Goal: Task Accomplishment & Management: Manage account settings

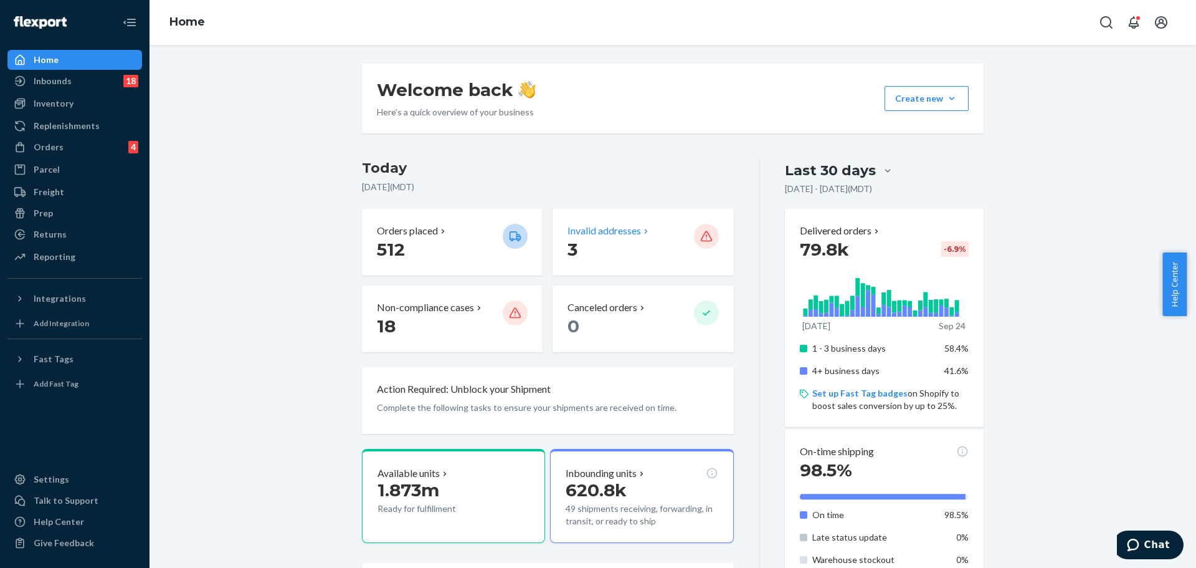
click at [637, 247] on p "3" at bounding box center [626, 249] width 116 height 22
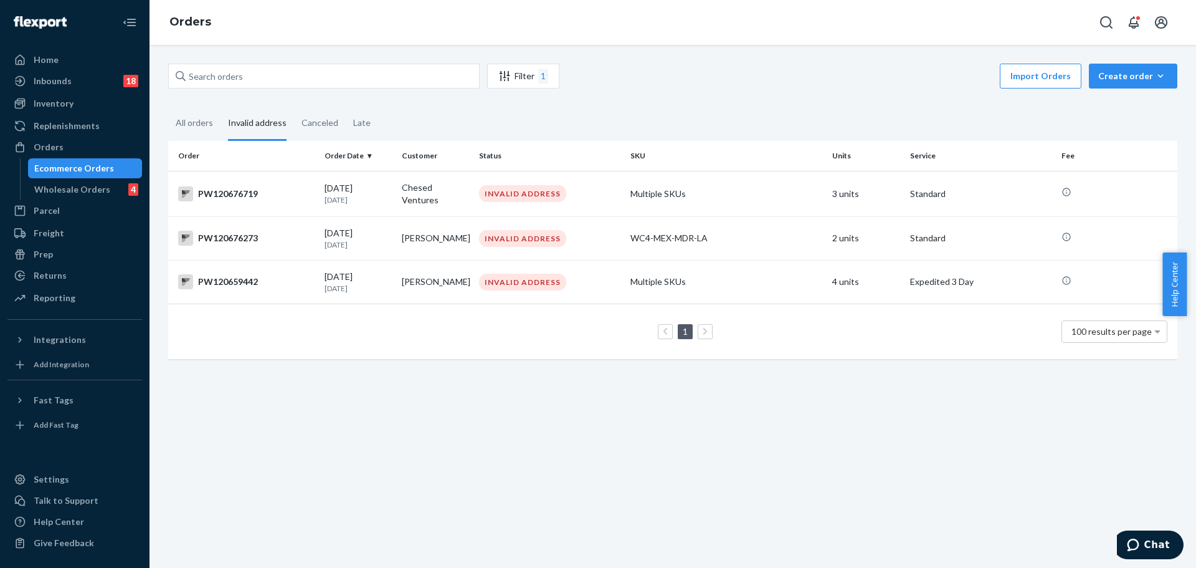
click at [281, 393] on div "Filter 1 Import Orders Create order Ecommerce order Removal order All orders In…" at bounding box center [673, 306] width 1047 height 523
click at [293, 189] on div "PW120676719" at bounding box center [246, 193] width 136 height 15
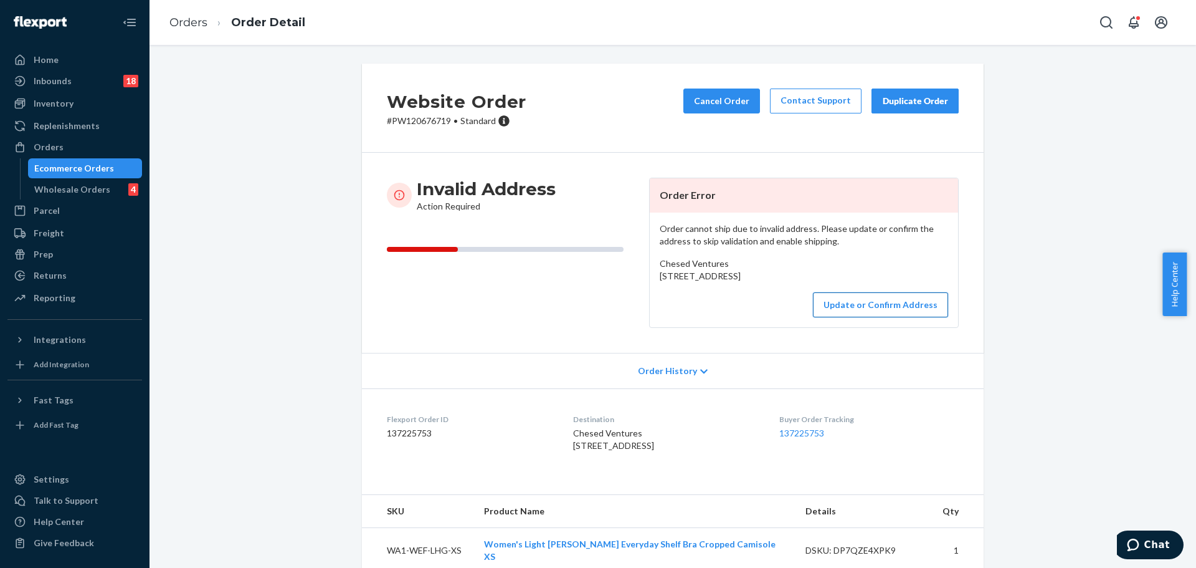
click at [915, 317] on button "Update or Confirm Address" at bounding box center [880, 304] width 135 height 25
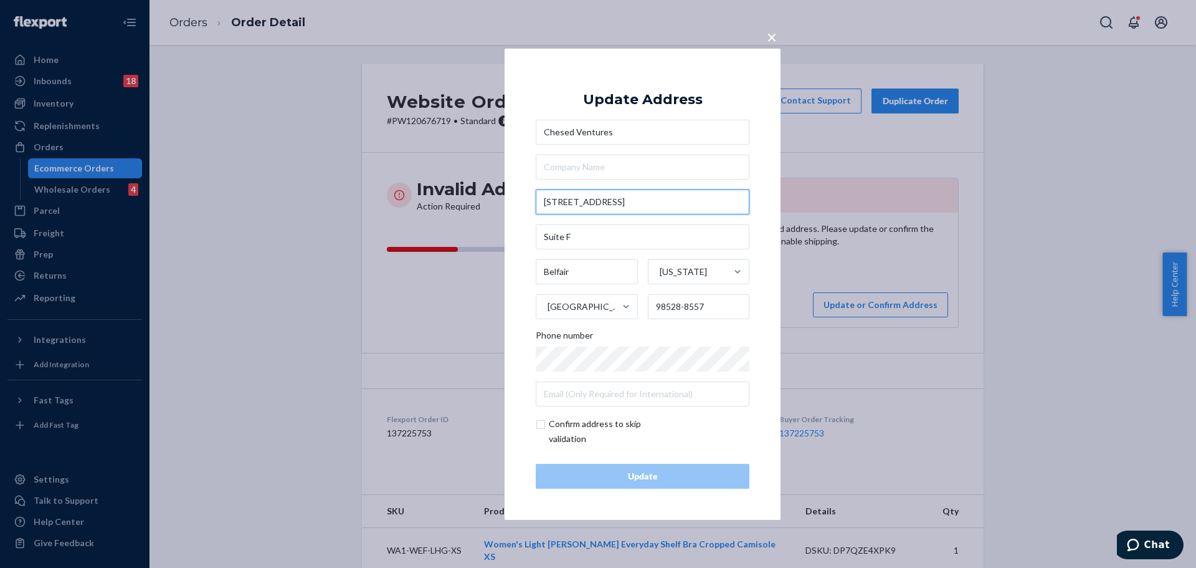
click at [632, 205] on input "[STREET_ADDRESS]" at bounding box center [643, 201] width 214 height 25
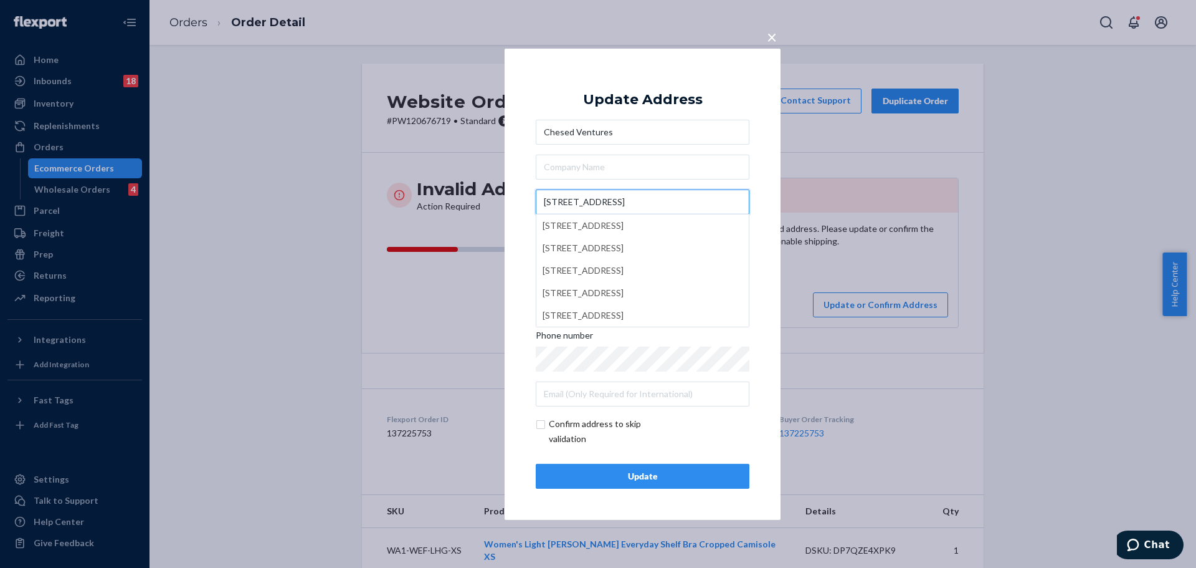
type input "[STREET_ADDRESS]"
click at [784, 196] on div "× Update Address Chesed Ventures [STREET_ADDRESS] [STREET_ADDRESS] [STREET_ADDR…" at bounding box center [598, 284] width 1196 height 568
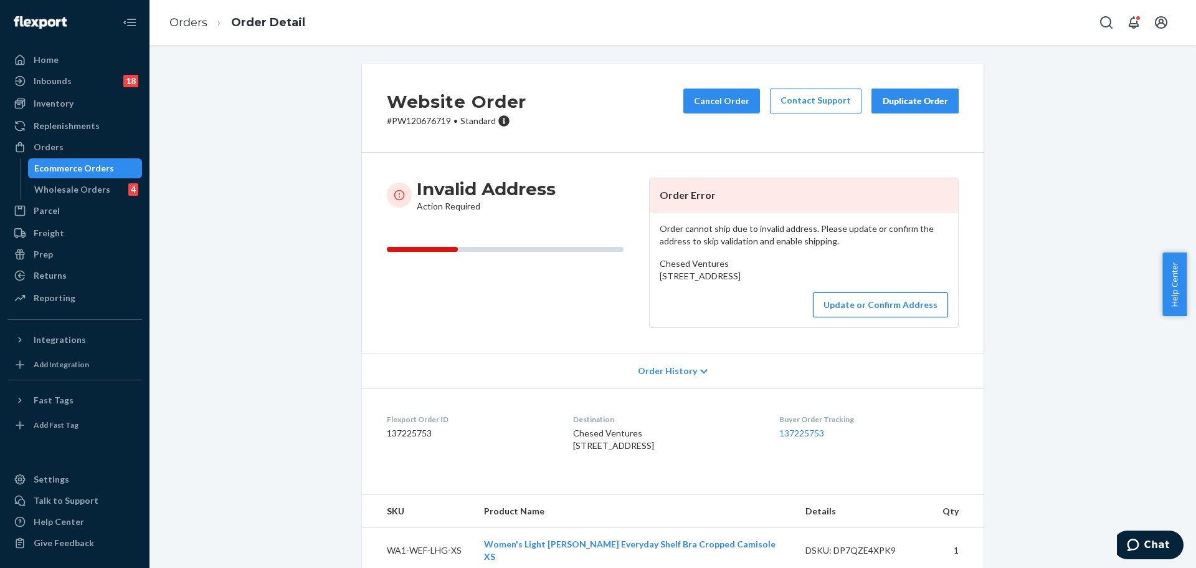
click at [870, 317] on button "Update or Confirm Address" at bounding box center [880, 304] width 135 height 25
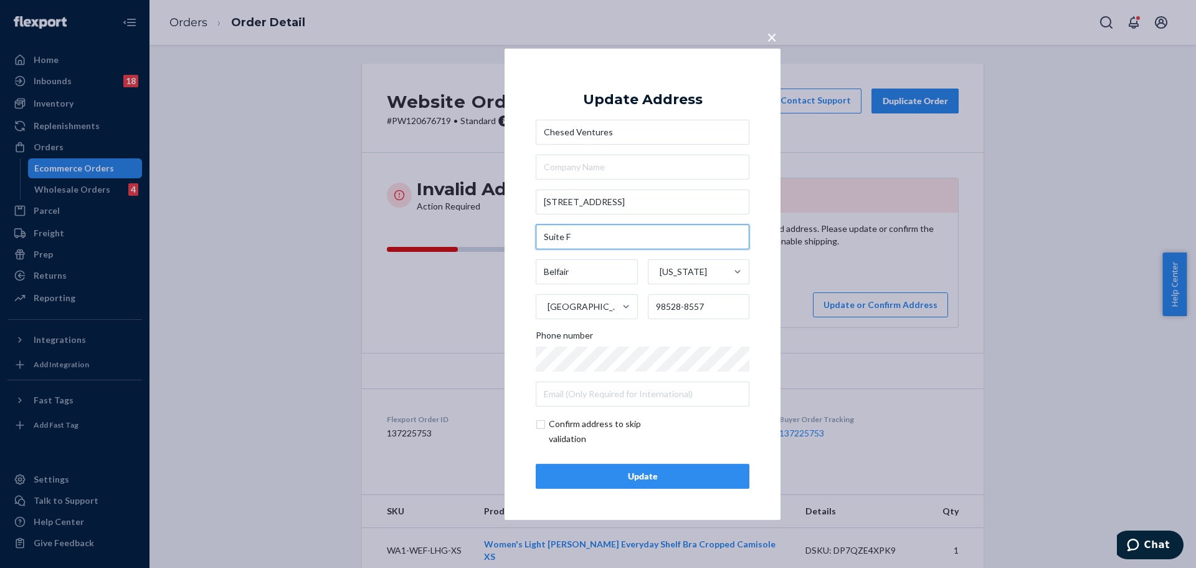
click at [660, 230] on input "Suite F" at bounding box center [643, 236] width 214 height 25
click at [764, 293] on div "× Update Address Chesed Ventures [STREET_ADDRESS][US_STATE][PHONE_NUMBER] Phone…" at bounding box center [643, 283] width 276 height 471
click at [596, 427] on input "checkbox" at bounding box center [608, 431] width 145 height 30
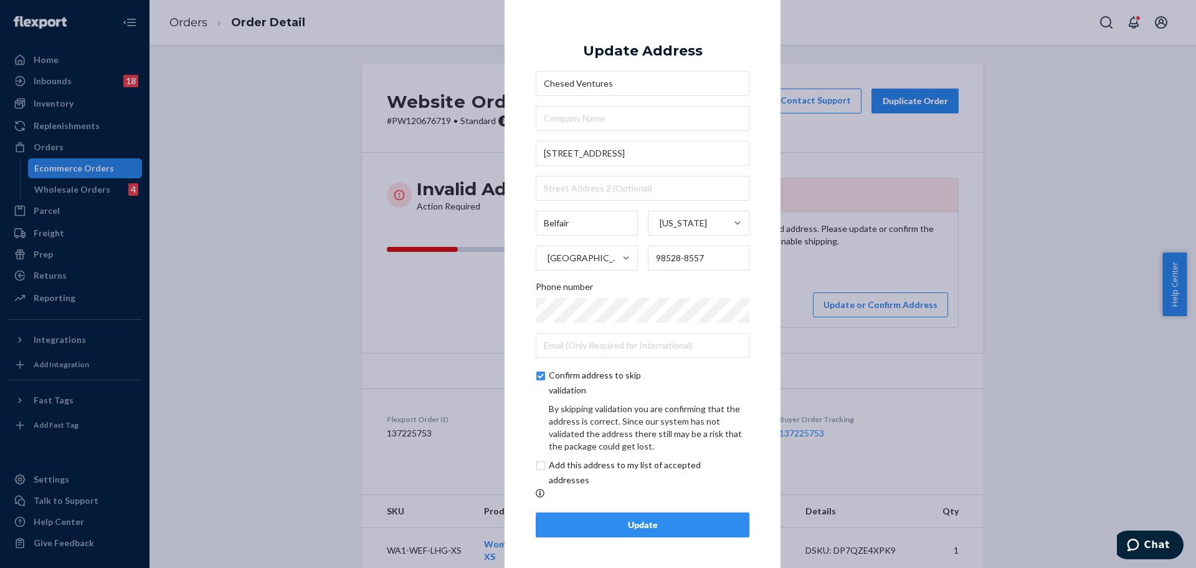
click at [568, 380] on input "checkbox" at bounding box center [608, 383] width 145 height 30
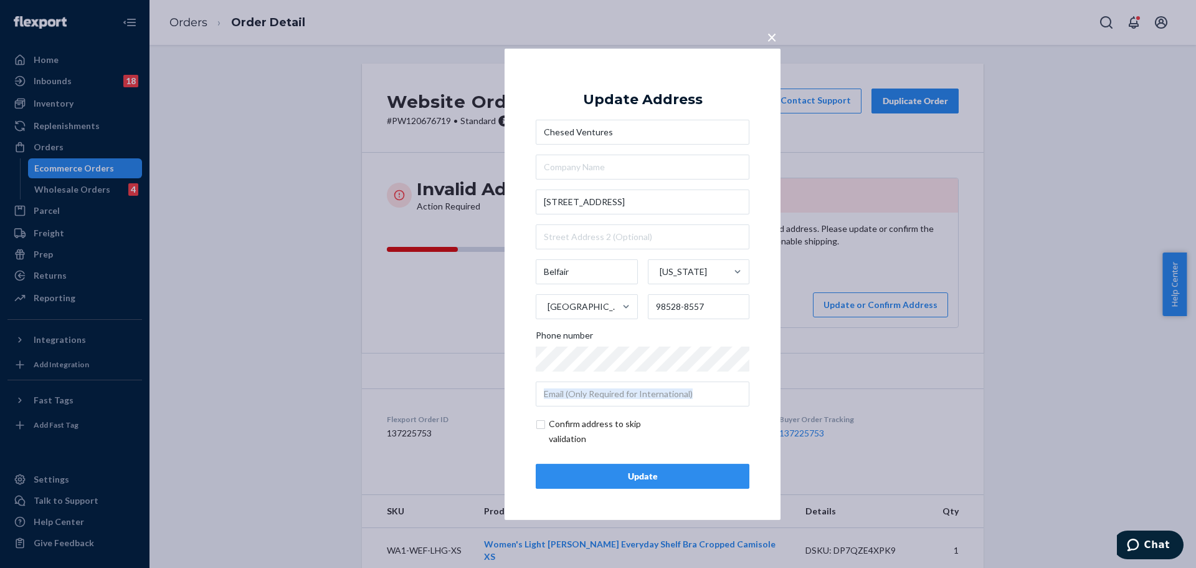
click at [568, 380] on div "Chesed Ventures [STREET_ADDRESS][US_STATE][PHONE_NUMBER] Phone number" at bounding box center [643, 263] width 214 height 287
click at [573, 428] on input "checkbox" at bounding box center [608, 431] width 145 height 30
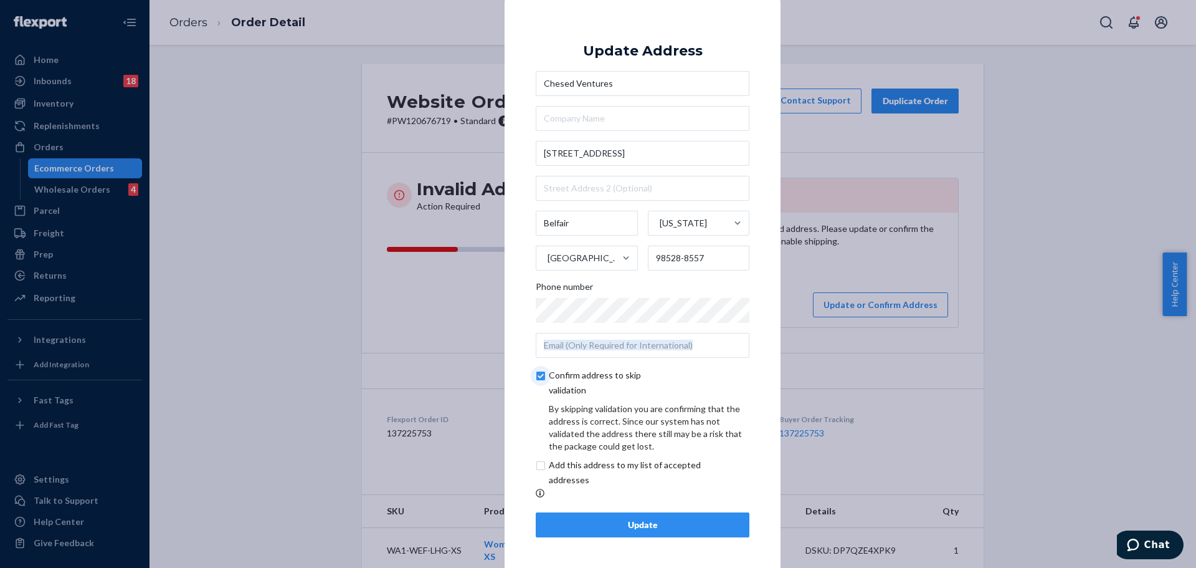
drag, startPoint x: 594, startPoint y: 388, endPoint x: 552, endPoint y: 371, distance: 45.0
click at [552, 371] on input "checkbox" at bounding box center [608, 383] width 145 height 30
checkbox input "false"
